Goal: Task Accomplishment & Management: Manage account settings

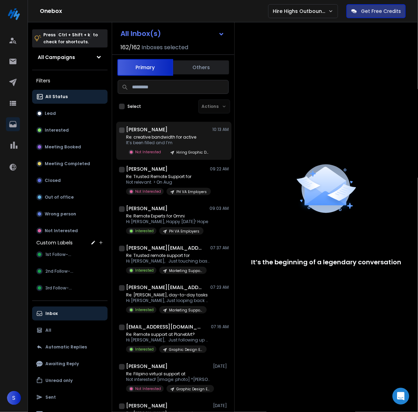
click at [176, 135] on p "Re: creative bandwidth for active" at bounding box center [168, 138] width 84 height 6
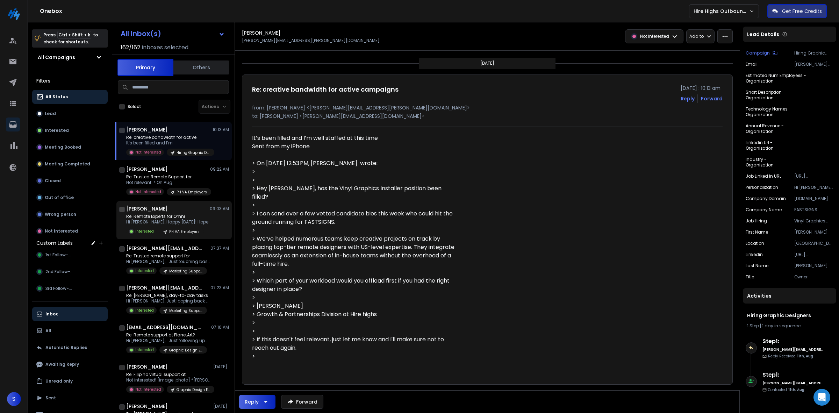
click at [176, 219] on p "Hi Corbin, Happy Monday! Hope" at bounding box center [167, 222] width 82 height 6
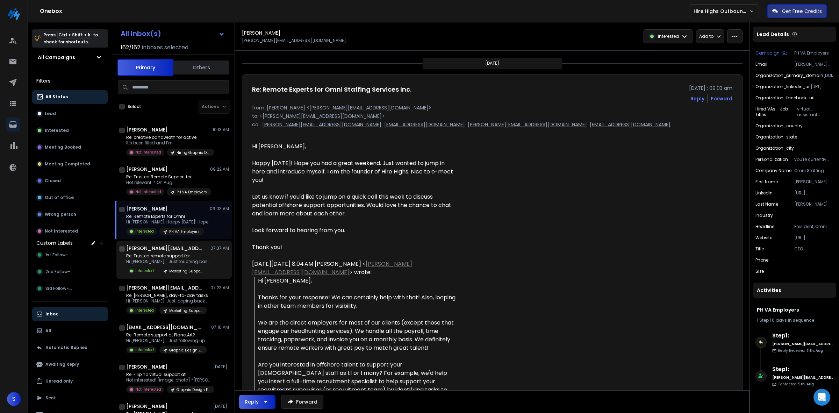
click at [176, 257] on p "Re: Trusted remote support for" at bounding box center [168, 256] width 84 height 6
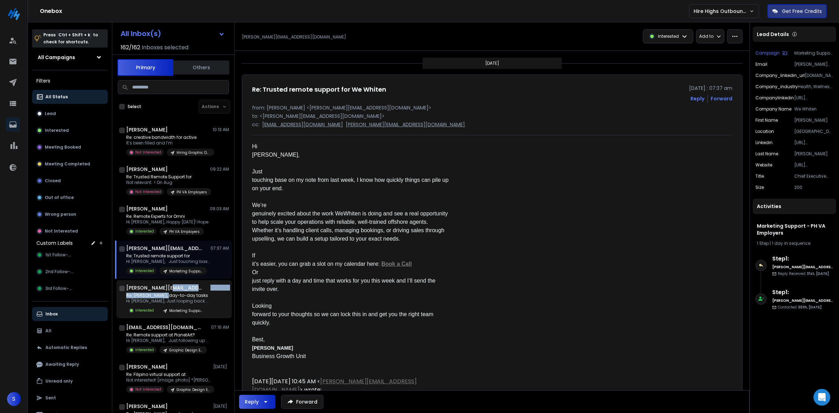
click at [170, 291] on div "james.v@ezpzaccounting.com 07:23 AM Re: James, day-to-day tasks Hi James, Just …" at bounding box center [177, 299] width 103 height 30
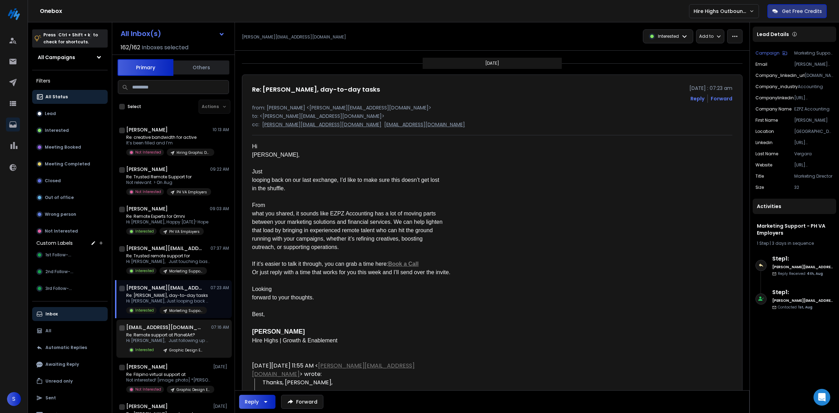
click at [168, 332] on p "Re: Remote support at PlanetArt?" at bounding box center [168, 335] width 84 height 6
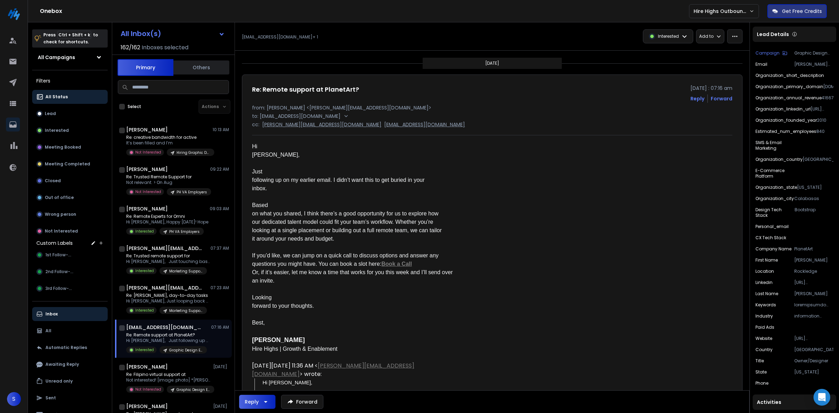
click at [61, 96] on p "All Status" at bounding box center [56, 97] width 22 height 6
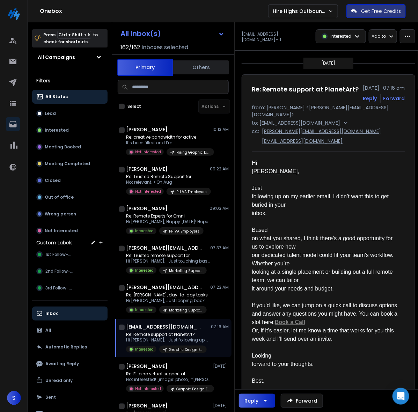
click at [310, 218] on div at bounding box center [326, 222] width 148 height 8
